Goal: Book appointment/travel/reservation

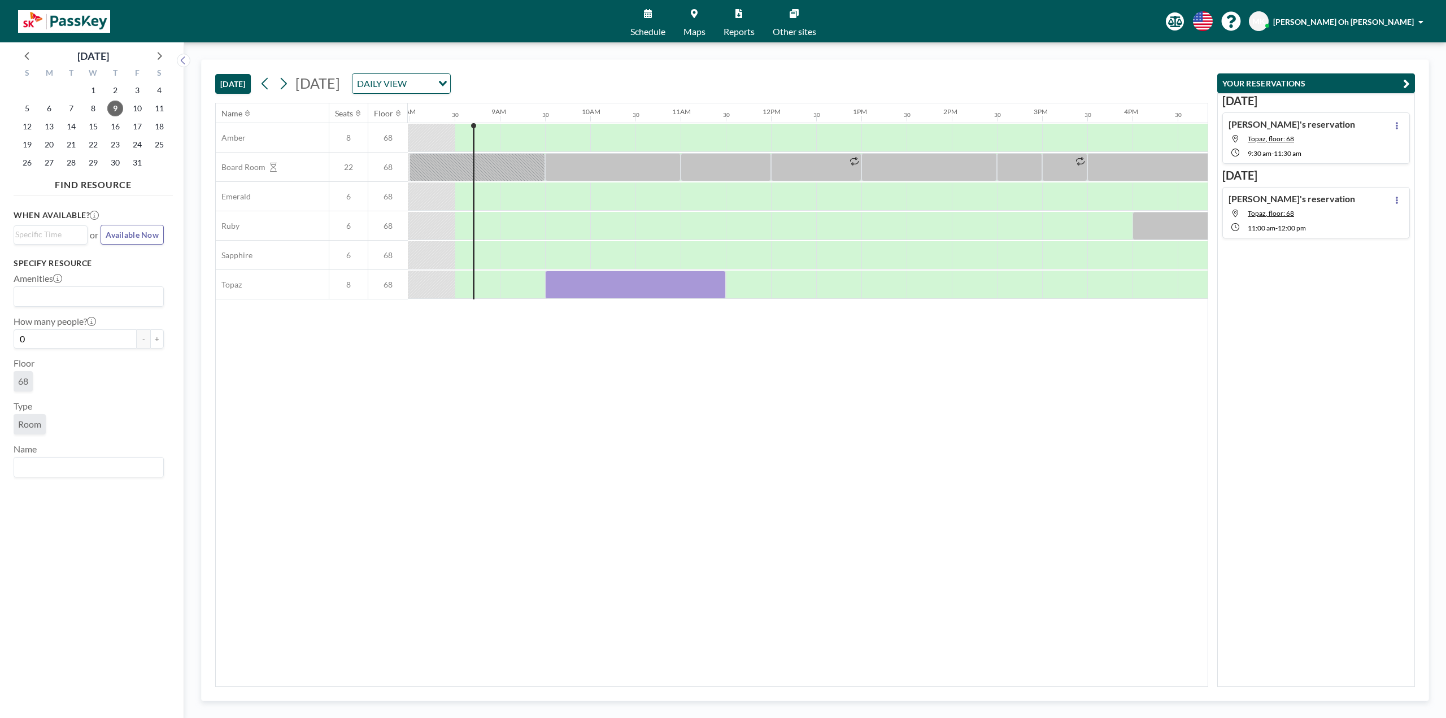
scroll to position [0, 723]
click at [555, 289] on div at bounding box center [633, 285] width 181 height 28
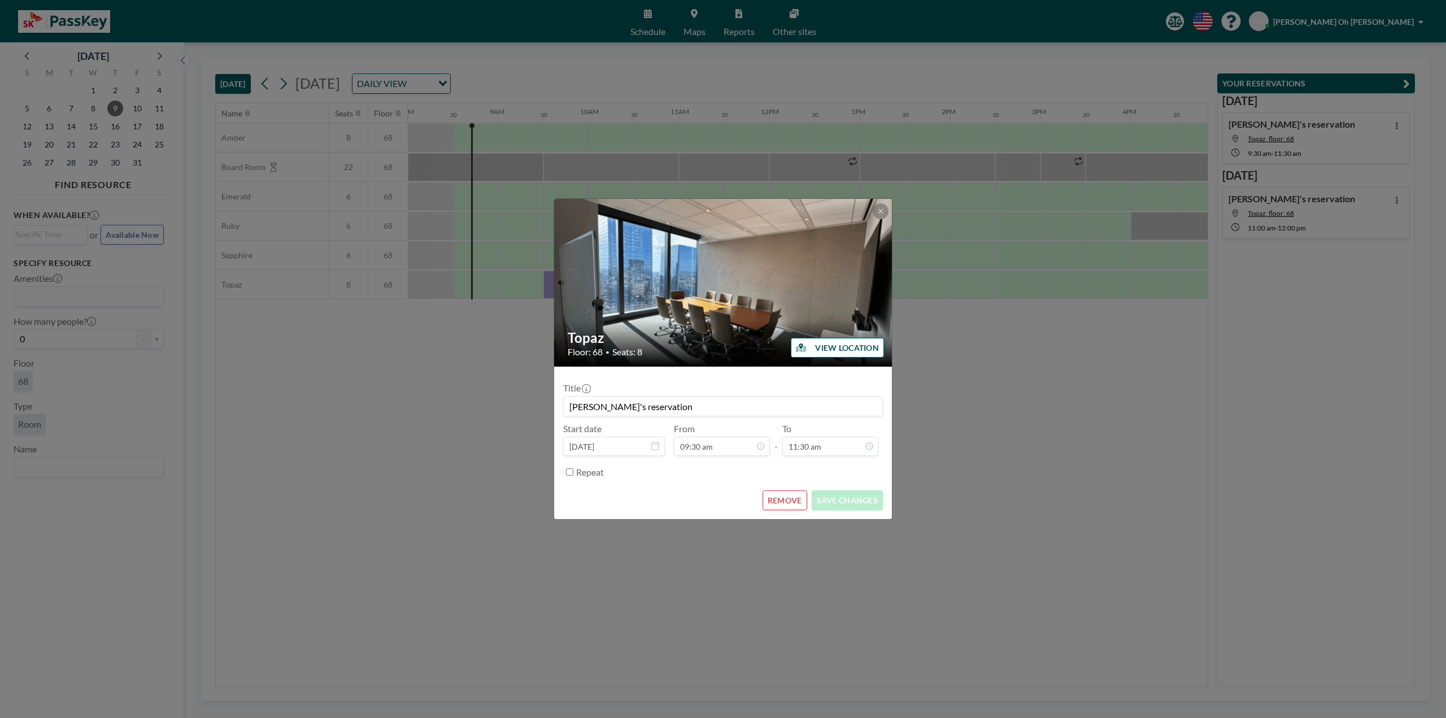
scroll to position [20, 0]
click at [748, 453] on input "09:30 am" at bounding box center [722, 446] width 96 height 19
click at [730, 339] on div "10:00 am" at bounding box center [740, 339] width 132 height 20
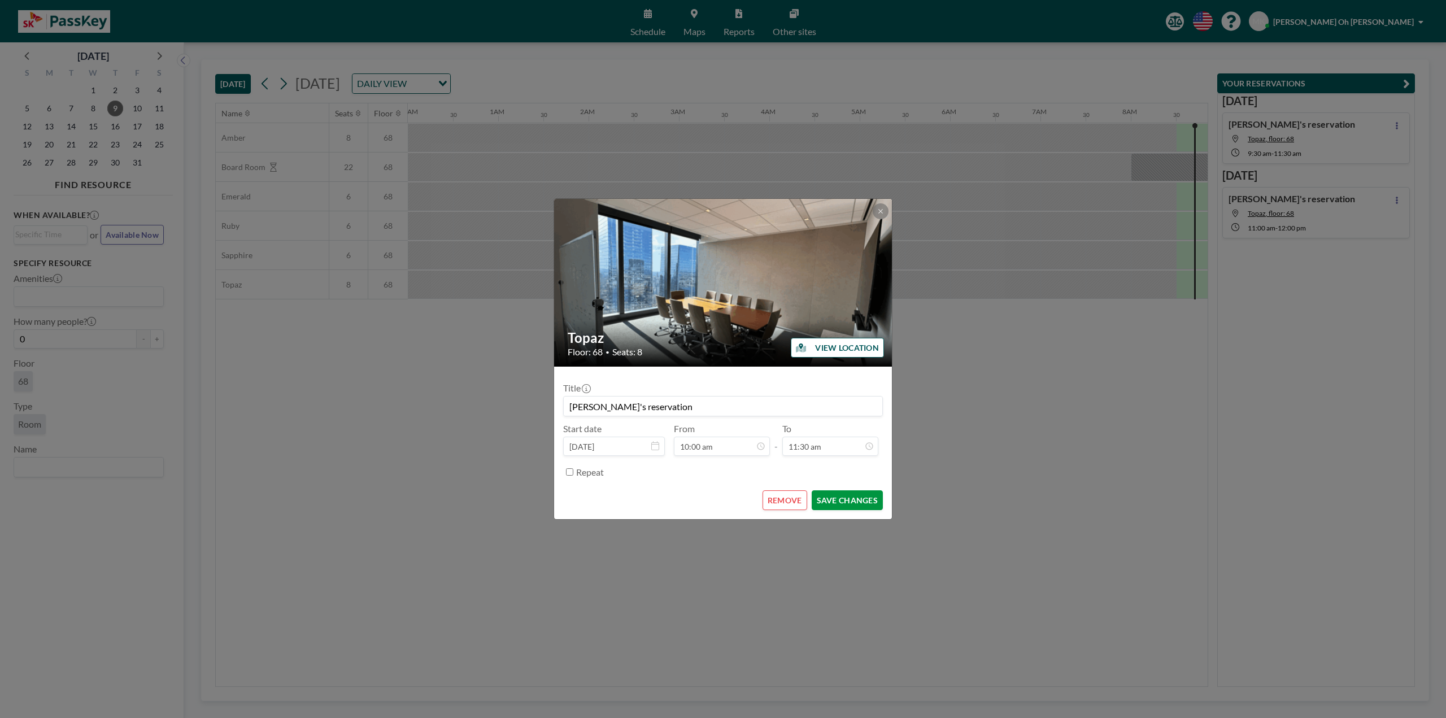
scroll to position [0, 0]
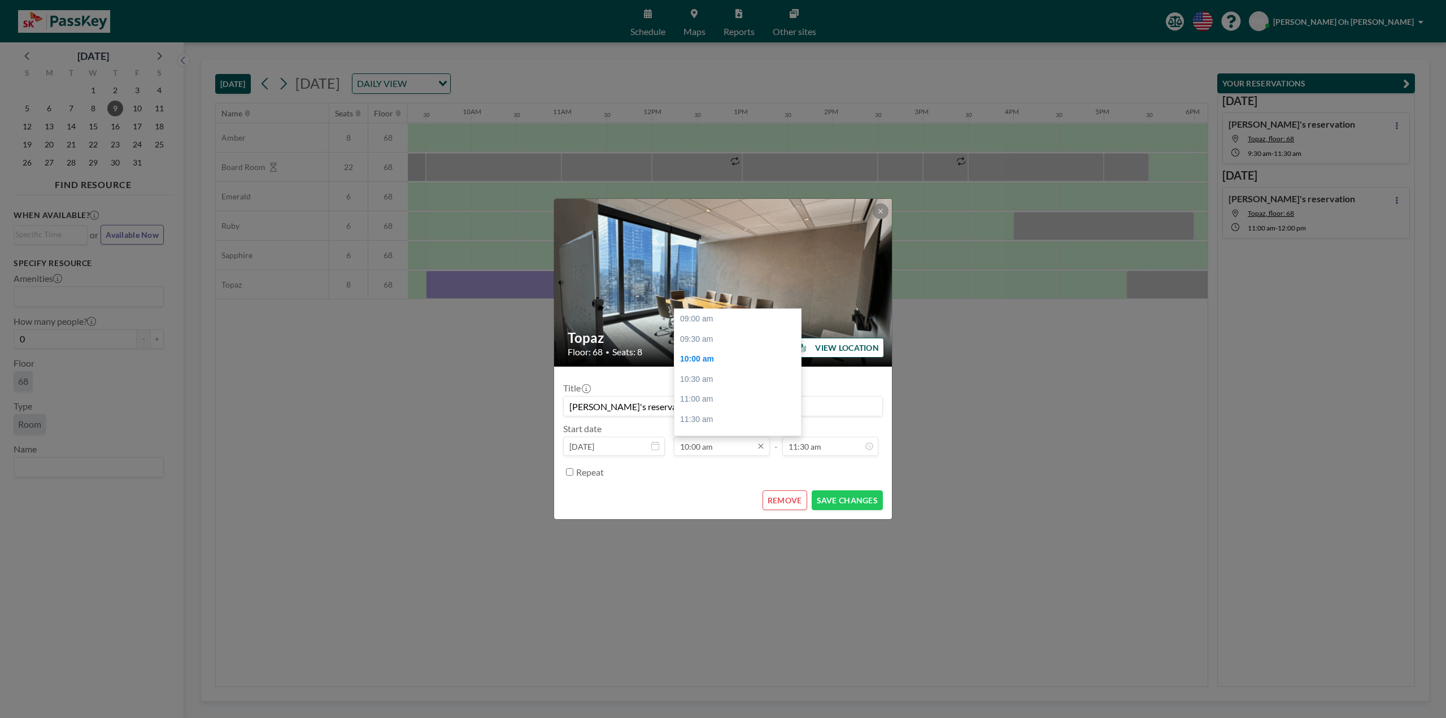
click at [738, 446] on input "10:00 am" at bounding box center [722, 446] width 96 height 19
click at [728, 325] on div "09:00 am" at bounding box center [740, 319] width 132 height 20
type input "09:00 am"
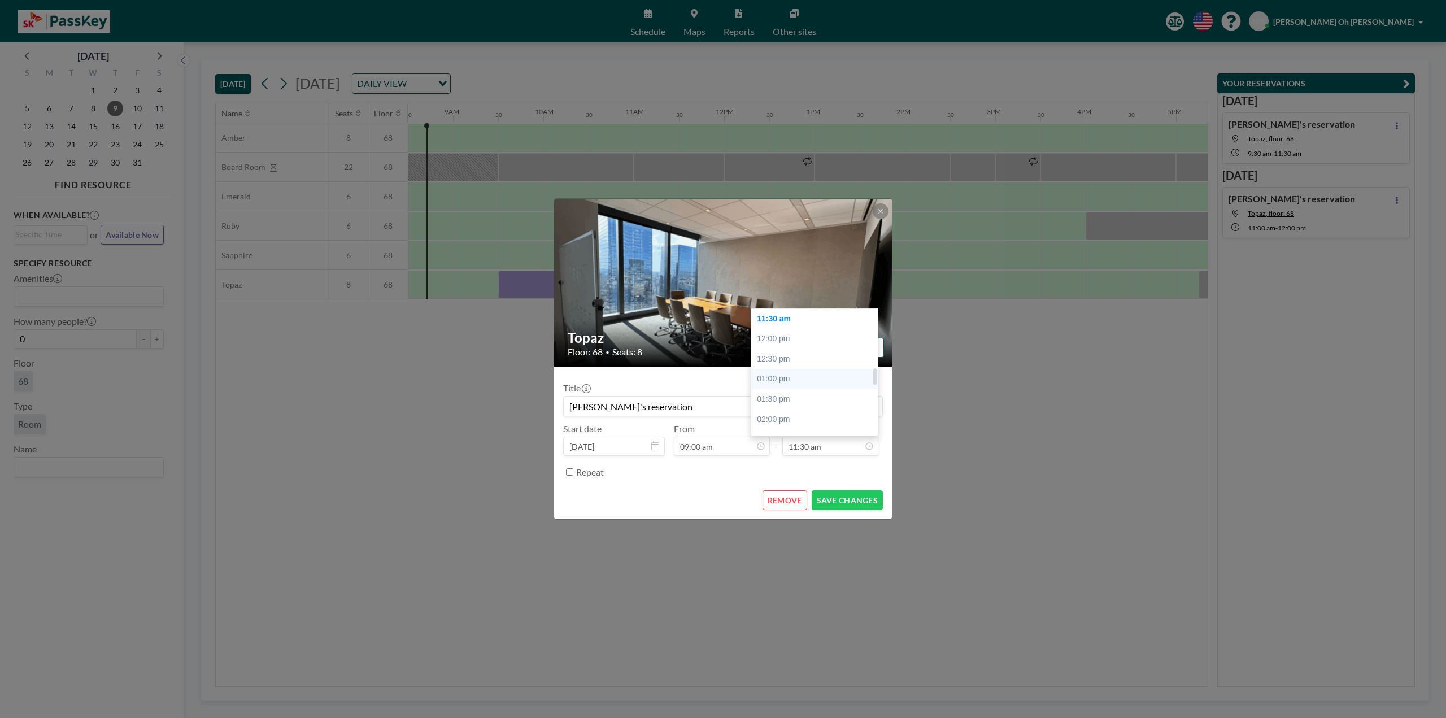
scroll to position [406, 0]
click at [833, 354] on div "11:00 am" at bounding box center [817, 355] width 132 height 20
click at [863, 446] on input "11:00 am" at bounding box center [830, 446] width 96 height 19
click at [816, 338] on div "11:30 am" at bounding box center [817, 339] width 132 height 20
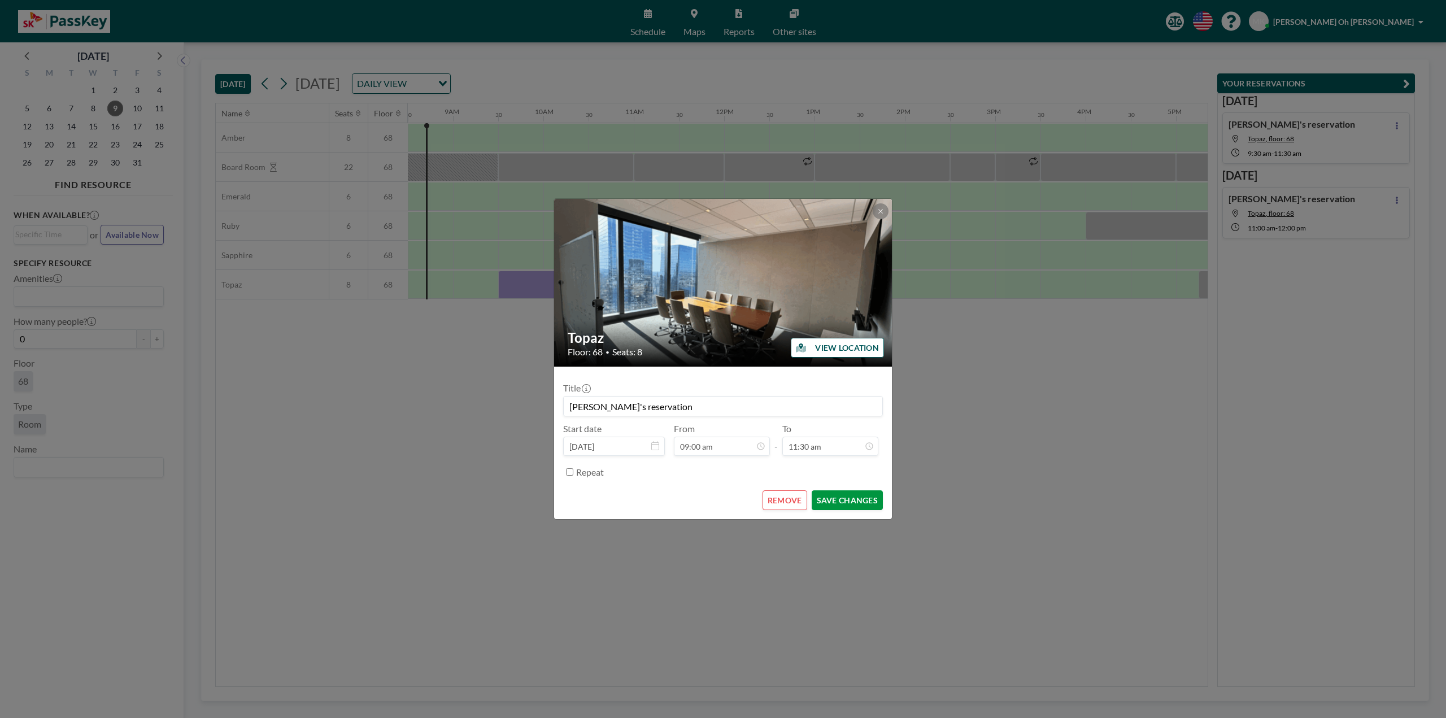
scroll to position [463, 0]
click at [851, 502] on button "SAVE CHANGES" at bounding box center [847, 500] width 71 height 20
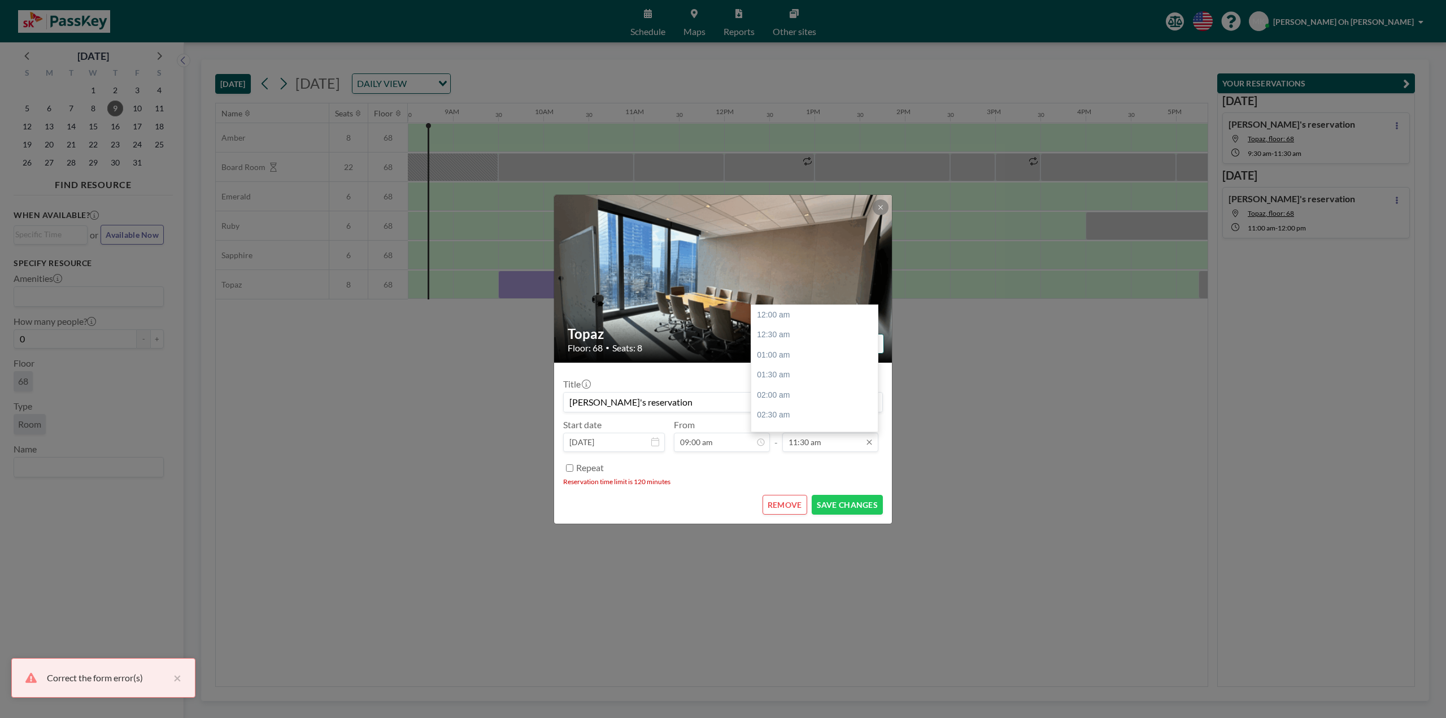
click at [859, 448] on input "11:30 am" at bounding box center [830, 442] width 96 height 19
click at [825, 353] on div "11:00 am" at bounding box center [817, 351] width 132 height 20
type input "11:00 am"
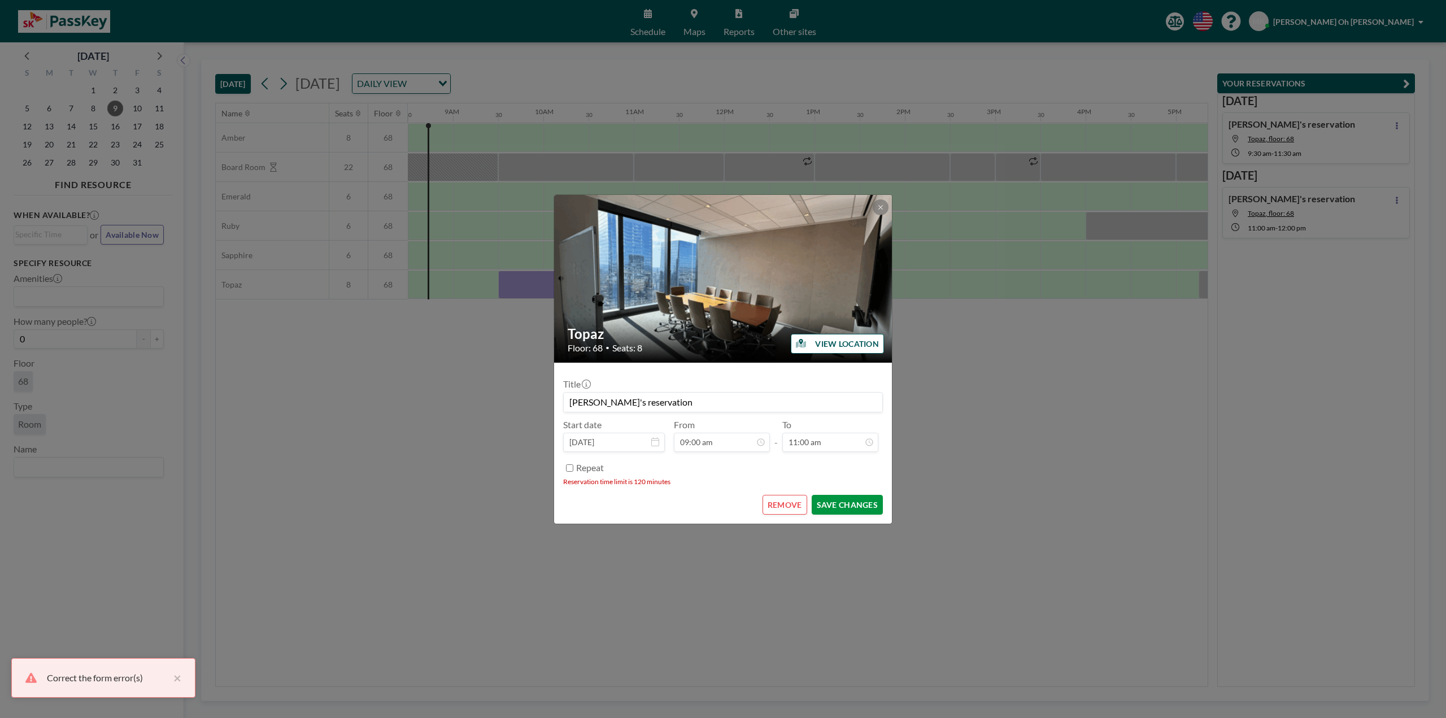
click at [869, 511] on button "SAVE CHANGES" at bounding box center [847, 505] width 71 height 20
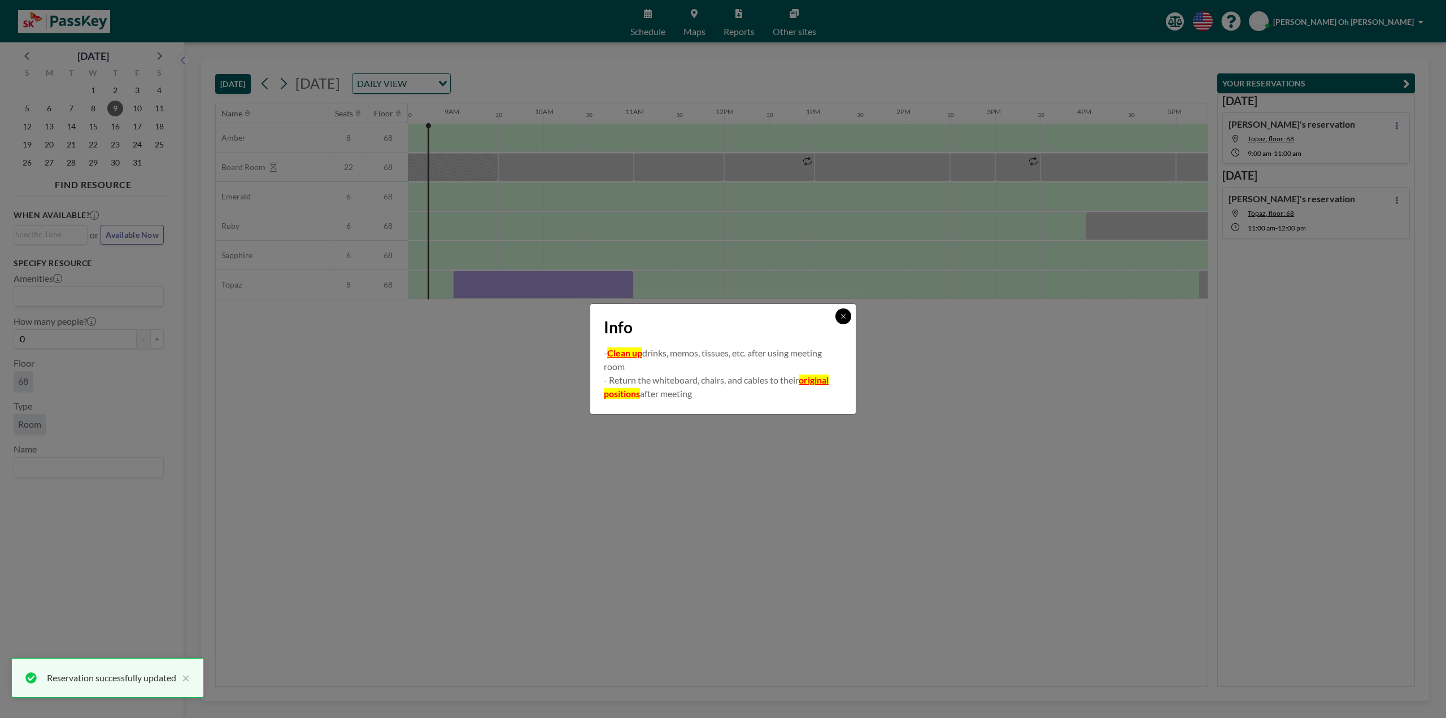
click at [850, 319] on button at bounding box center [843, 316] width 16 height 16
